Goal: Transaction & Acquisition: Book appointment/travel/reservation

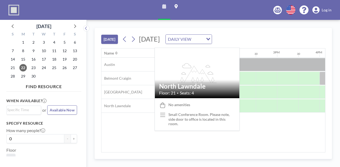
scroll to position [0, 552]
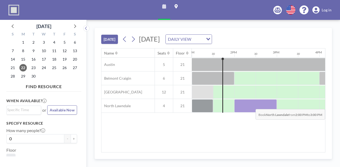
drag, startPoint x: 236, startPoint y: 106, endPoint x: 257, endPoint y: 105, distance: 21.0
click at [257, 105] on div at bounding box center [255, 106] width 42 height 13
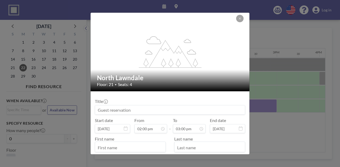
click at [179, 109] on input at bounding box center [170, 110] width 150 height 9
type input "Desirae's Team Office Hours"
click at [142, 148] on input "text" at bounding box center [130, 147] width 70 height 9
type input "Desirae"
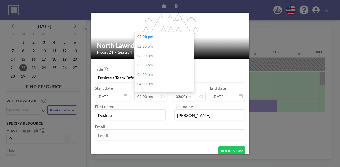
scroll to position [47, 0]
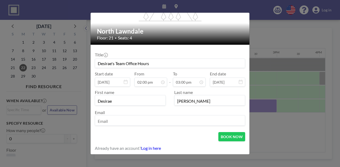
type input "[PERSON_NAME]"
click at [142, 118] on input "email" at bounding box center [170, 121] width 150 height 9
type input "[EMAIL_ADDRESS][DOMAIN_NAME]"
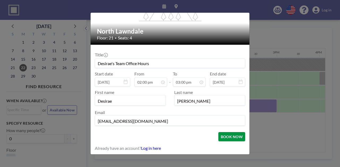
click at [218, 140] on button "BOOK NOW" at bounding box center [231, 136] width 27 height 9
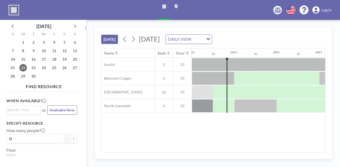
click at [37, 12] on div "Schedule Maps English Polski 日本語 Española Log in" at bounding box center [170, 10] width 340 height 20
click at [33, 76] on span "30" at bounding box center [33, 76] width 7 height 7
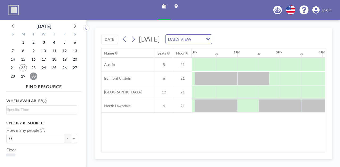
scroll to position [0, 556]
